Goal: Check status: Check status

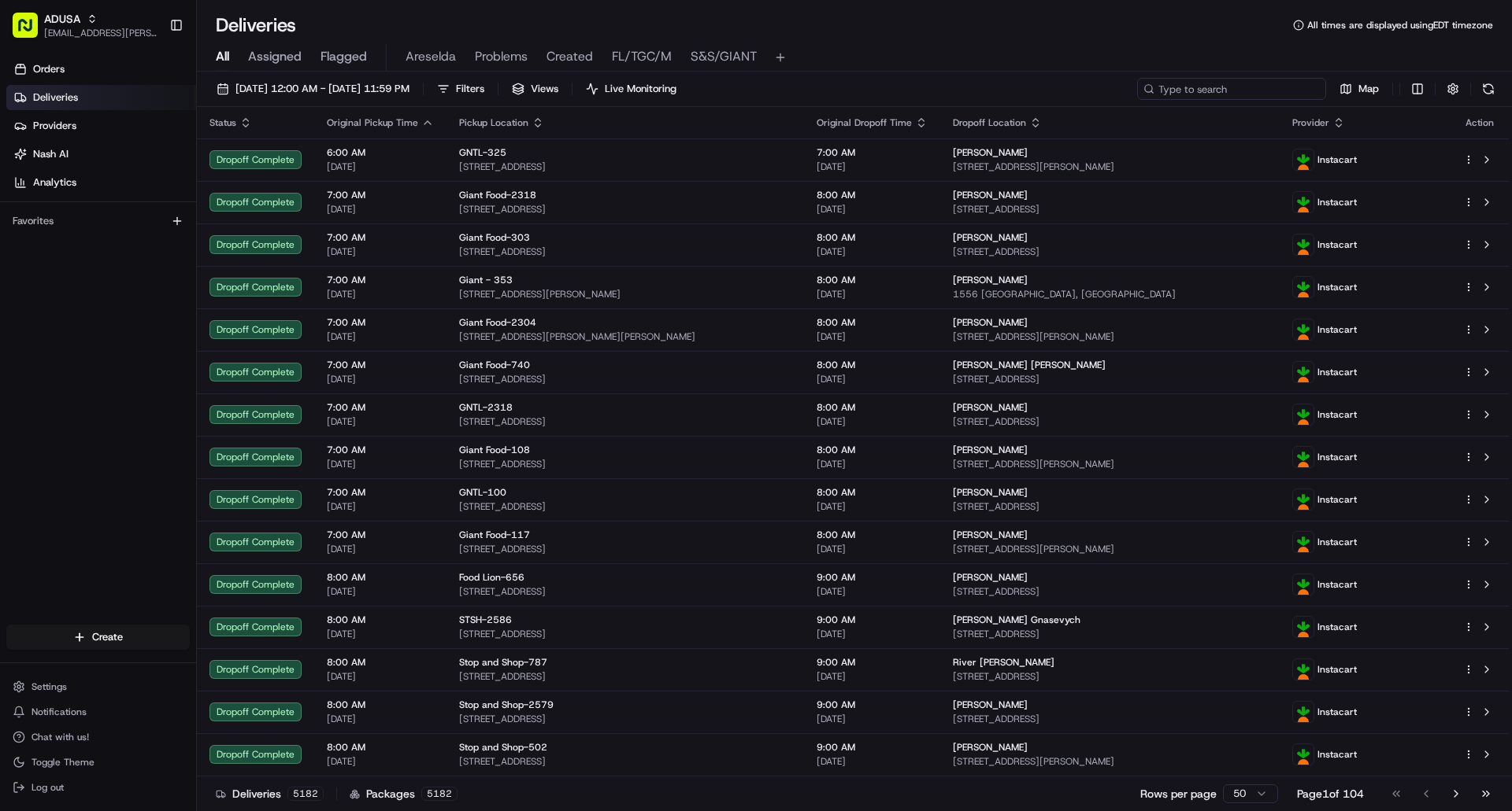
click at [1225, 92] on input at bounding box center [1231, 88] width 189 height 22
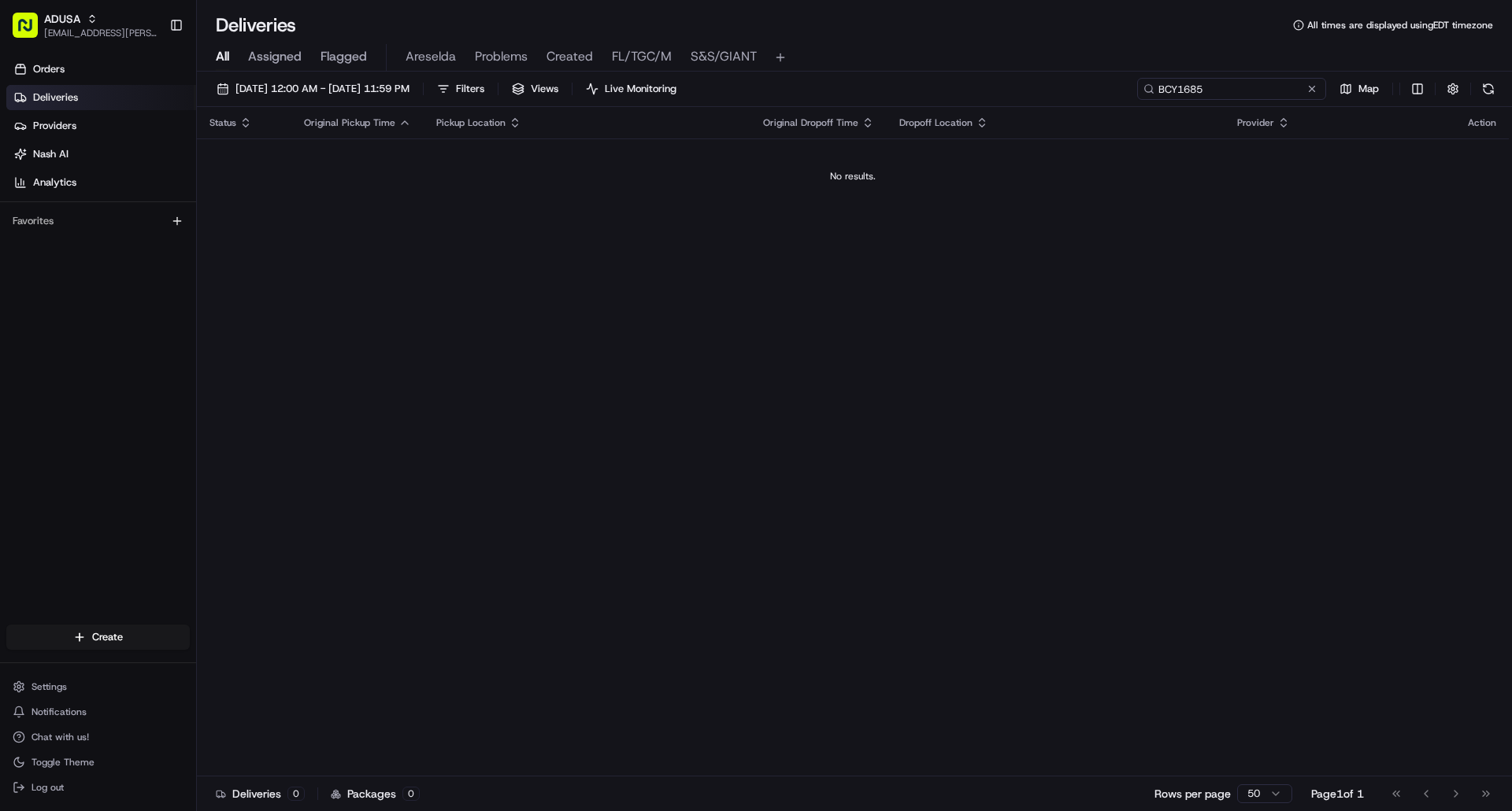
type input "BCY1685"
click at [1317, 87] on button at bounding box center [1312, 88] width 16 height 16
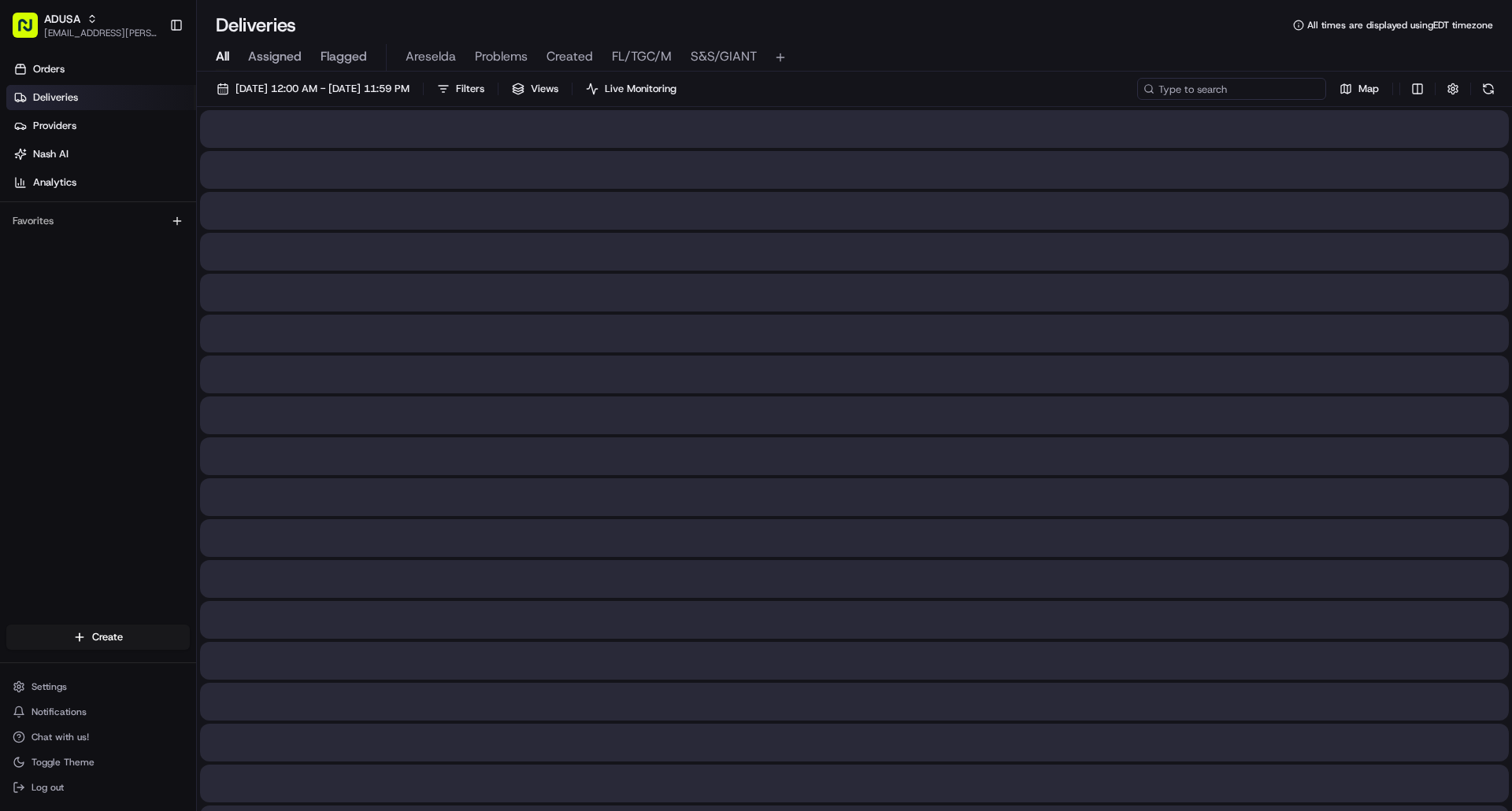
paste input "m705498396"
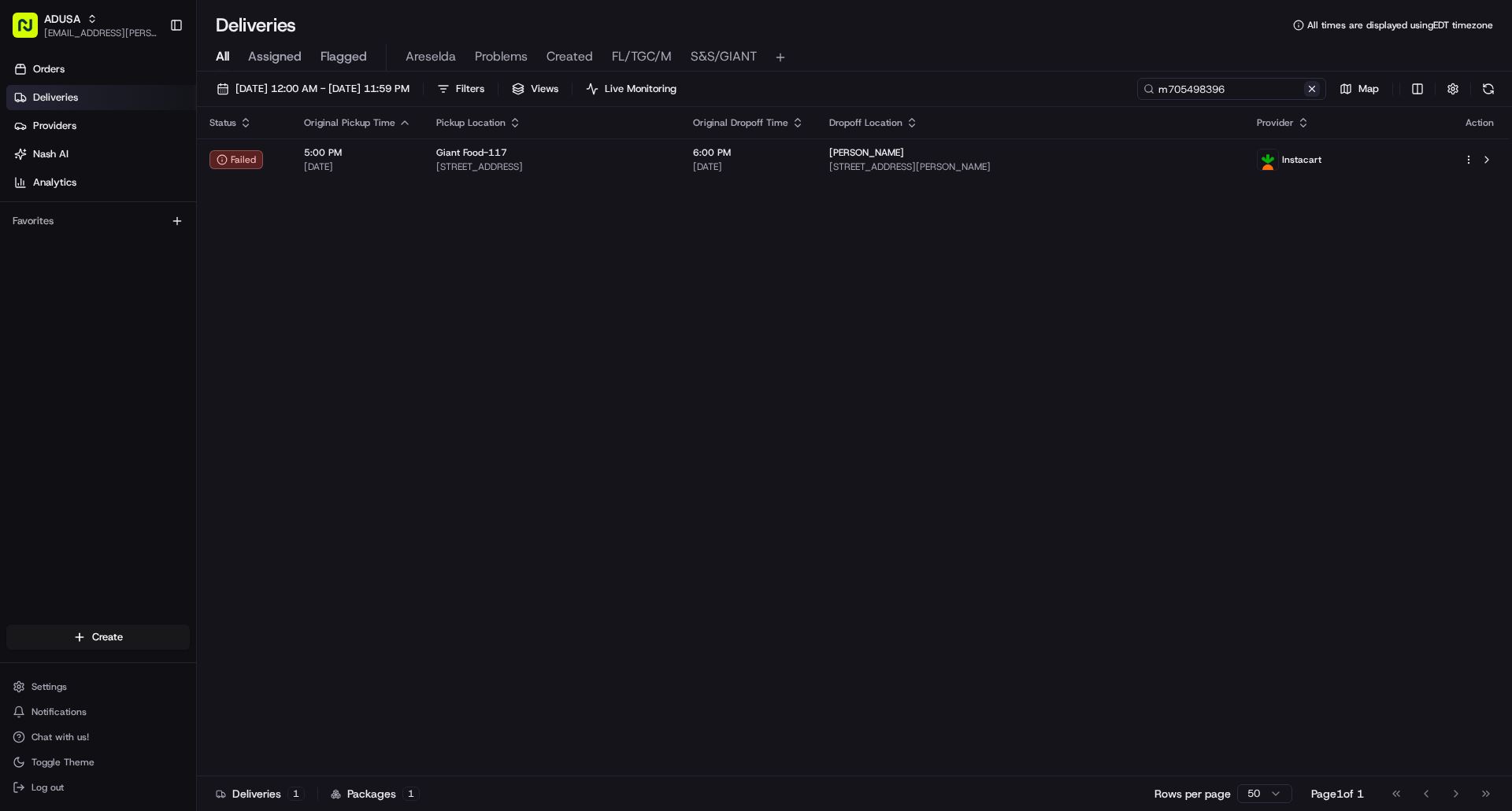
type input "m705498396"
click at [1309, 88] on button at bounding box center [1312, 88] width 16 height 16
